Goal: Navigation & Orientation: Find specific page/section

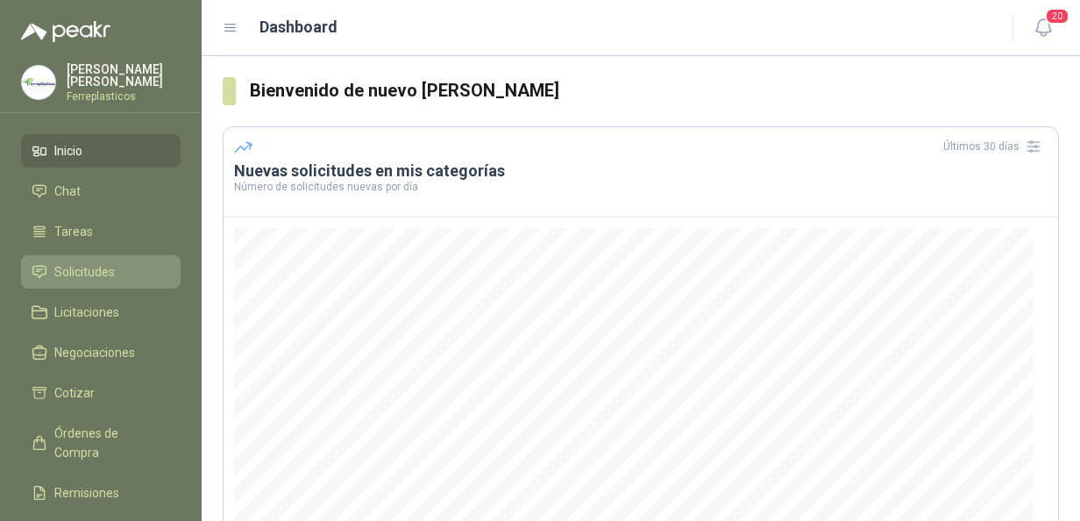
click at [95, 268] on span "Solicitudes" at bounding box center [84, 271] width 60 height 19
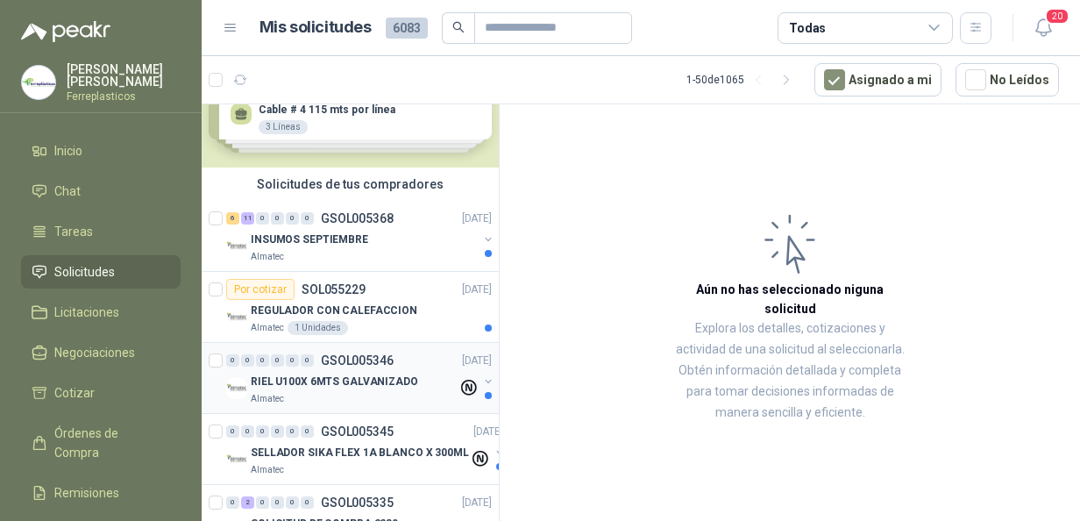
scroll to position [351, 0]
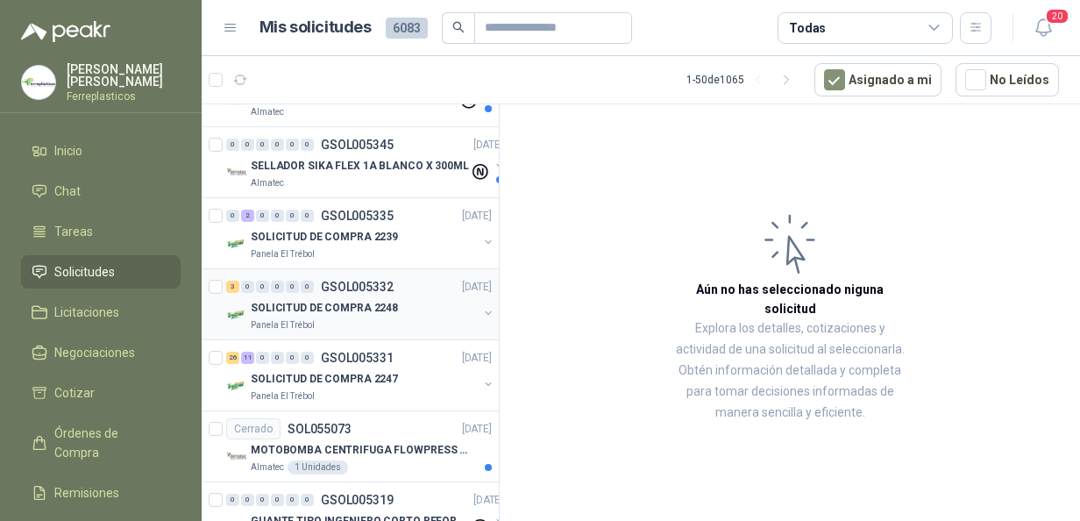
click at [328, 300] on p "SOLICITUD DE COMPRA 2248" at bounding box center [324, 308] width 147 height 17
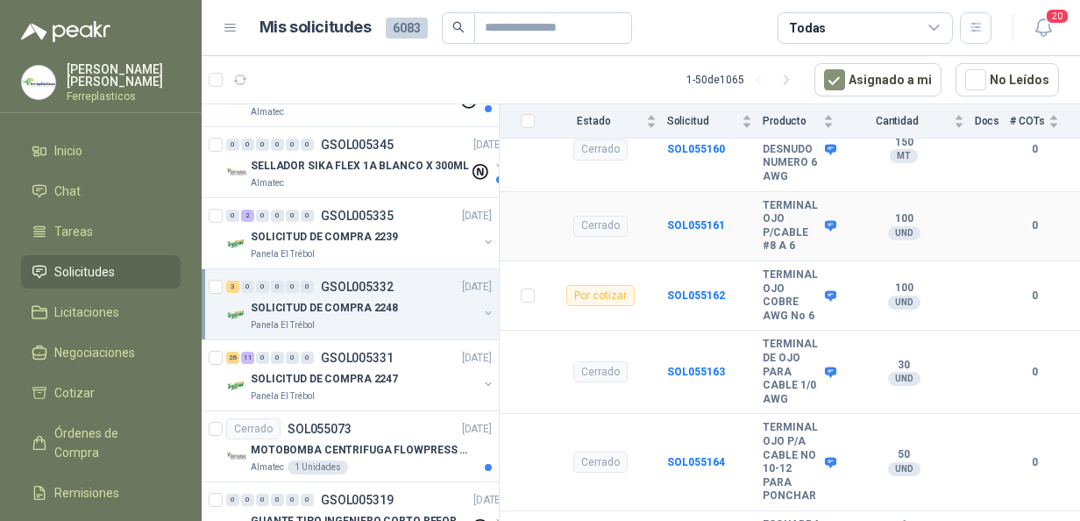
scroll to position [335, 0]
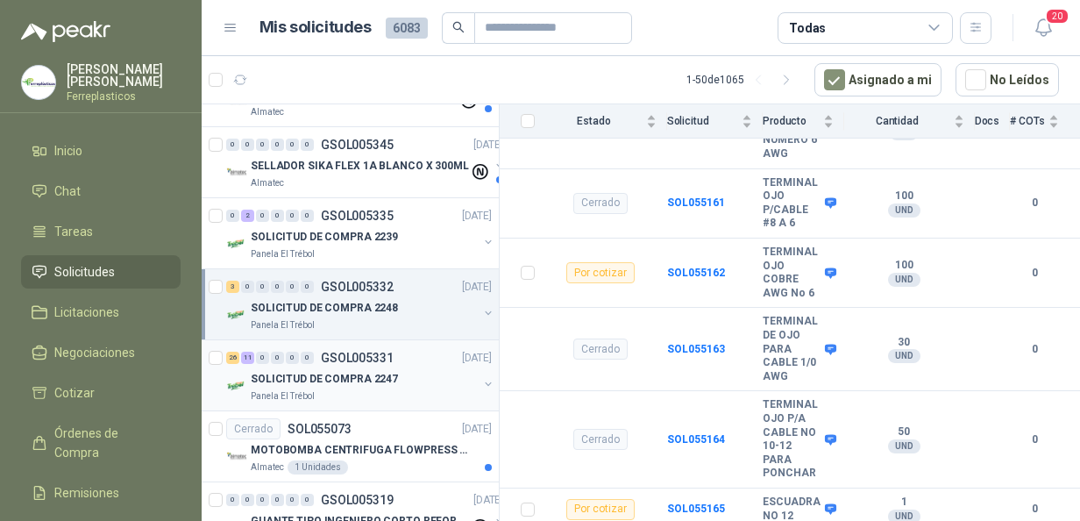
click at [317, 373] on p "SOLICITUD DE COMPRA 2247" at bounding box center [324, 379] width 147 height 17
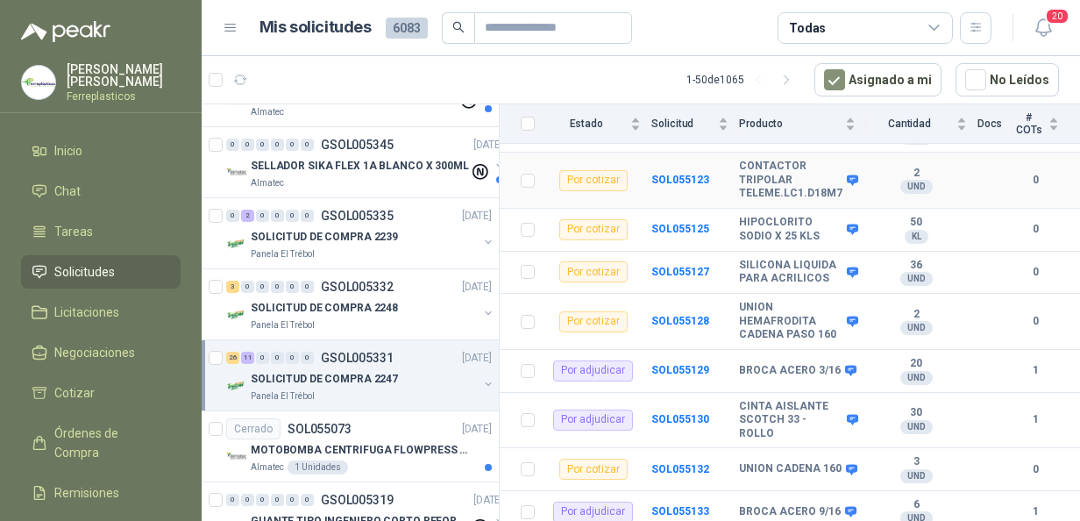
scroll to position [876, 0]
